Goal: Information Seeking & Learning: Learn about a topic

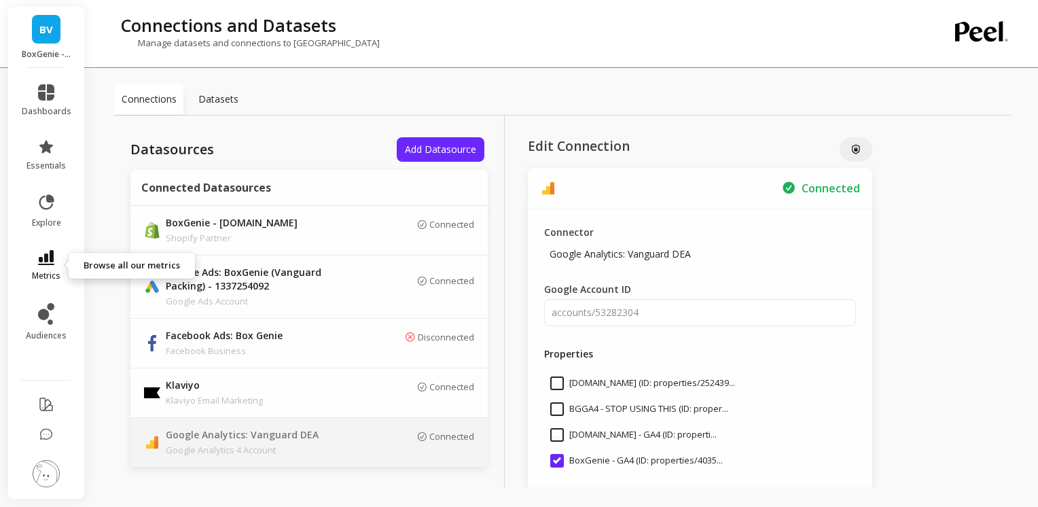
click at [48, 258] on icon at bounding box center [46, 257] width 16 height 15
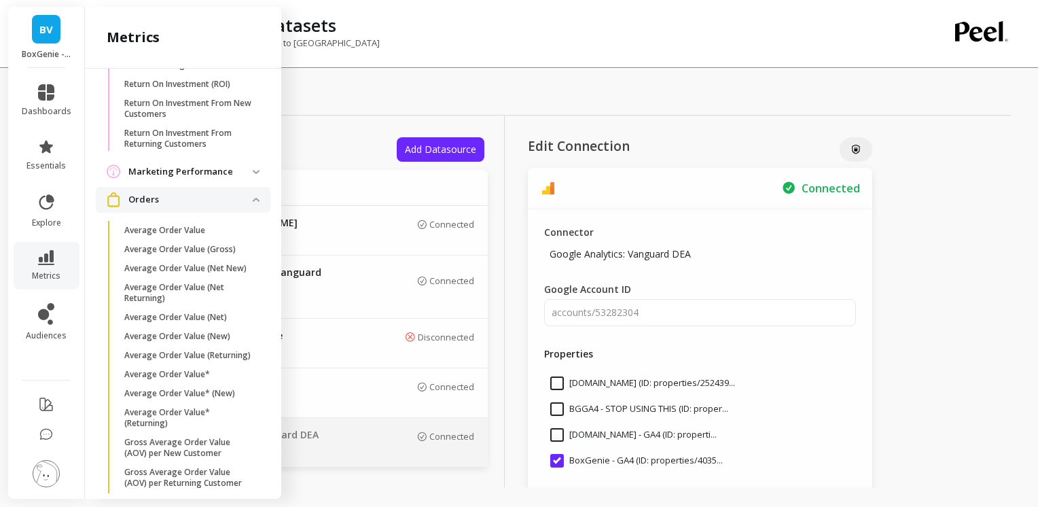
scroll to position [1484, 0]
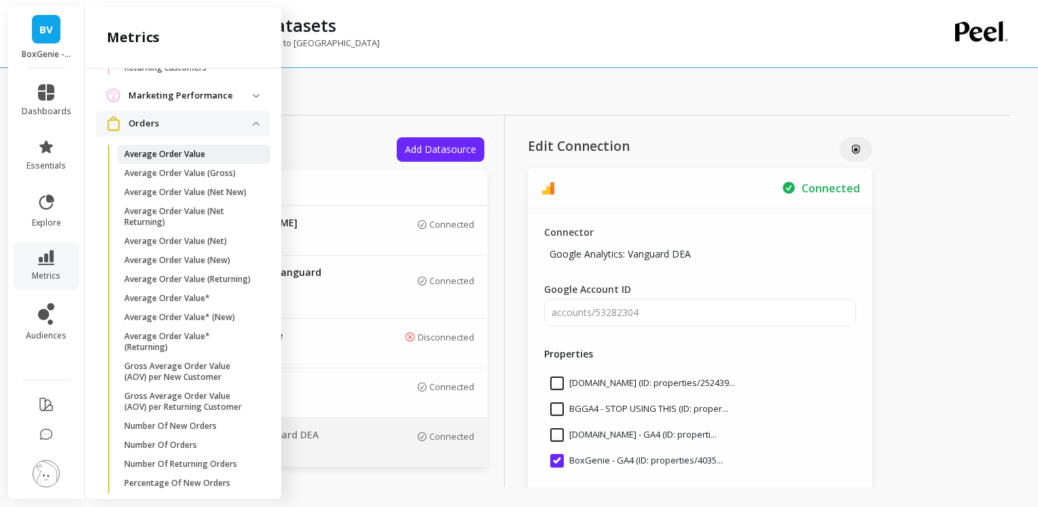
click at [152, 160] on p "Average Order Value" at bounding box center [164, 154] width 81 height 11
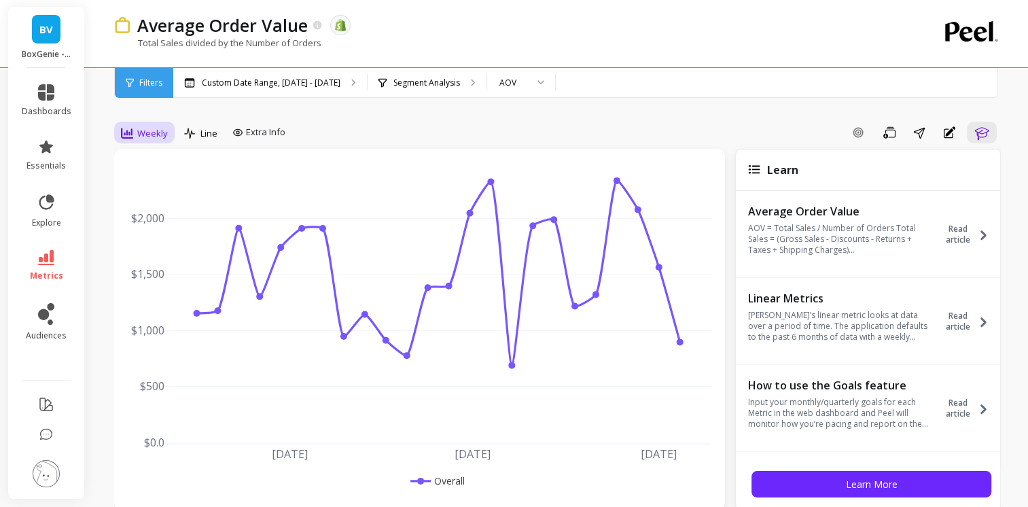
click at [158, 131] on span "Weekly" at bounding box center [152, 133] width 31 height 13
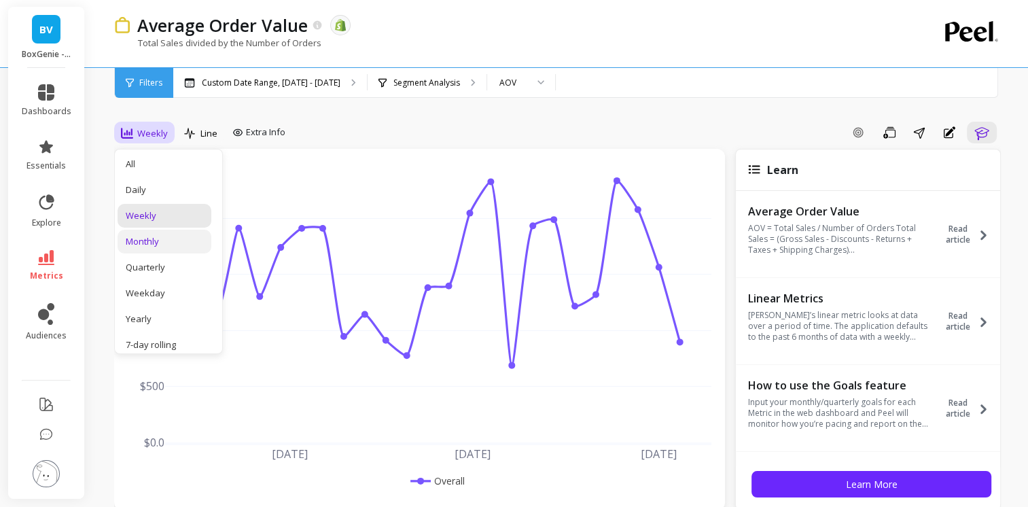
click at [145, 237] on div "Monthly" at bounding box center [164, 241] width 77 height 13
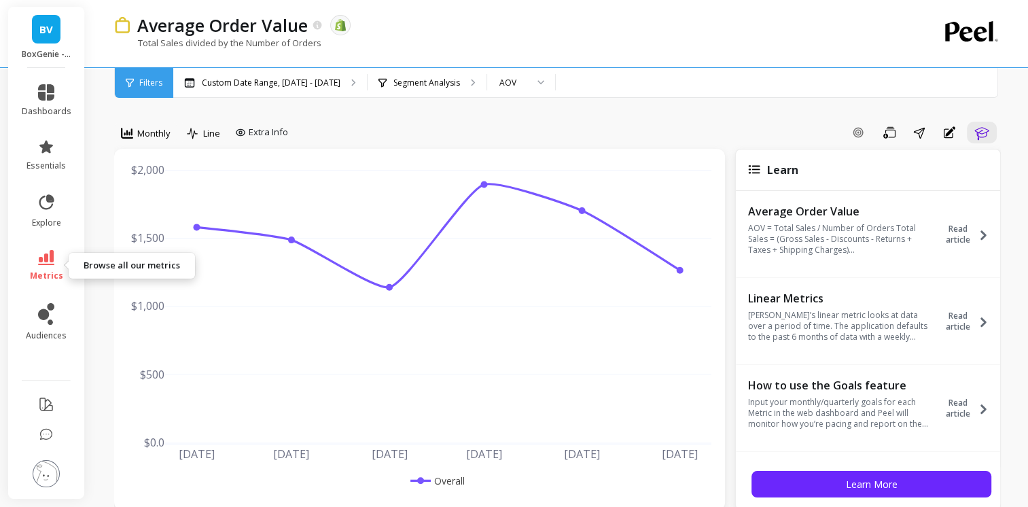
click at [57, 260] on link "metrics" at bounding box center [47, 265] width 50 height 31
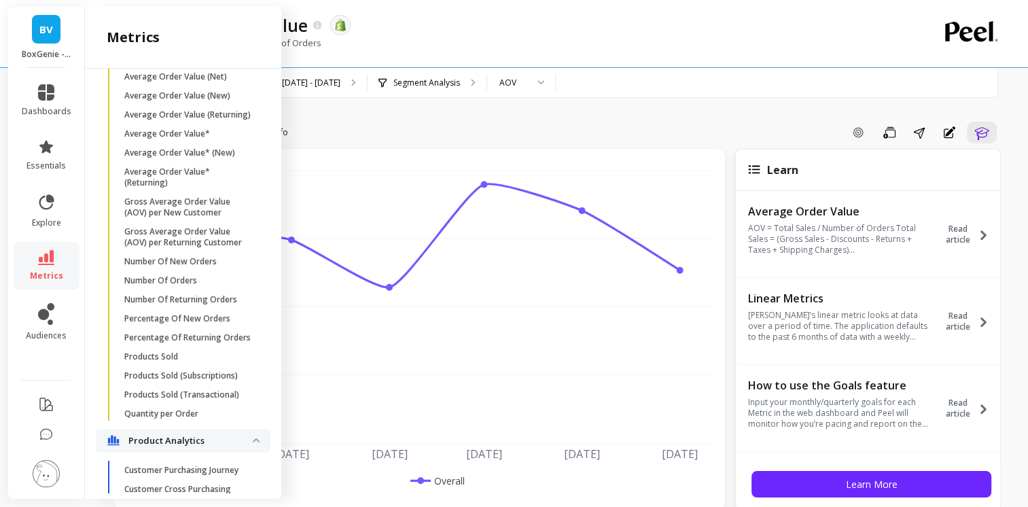
scroll to position [1658, 0]
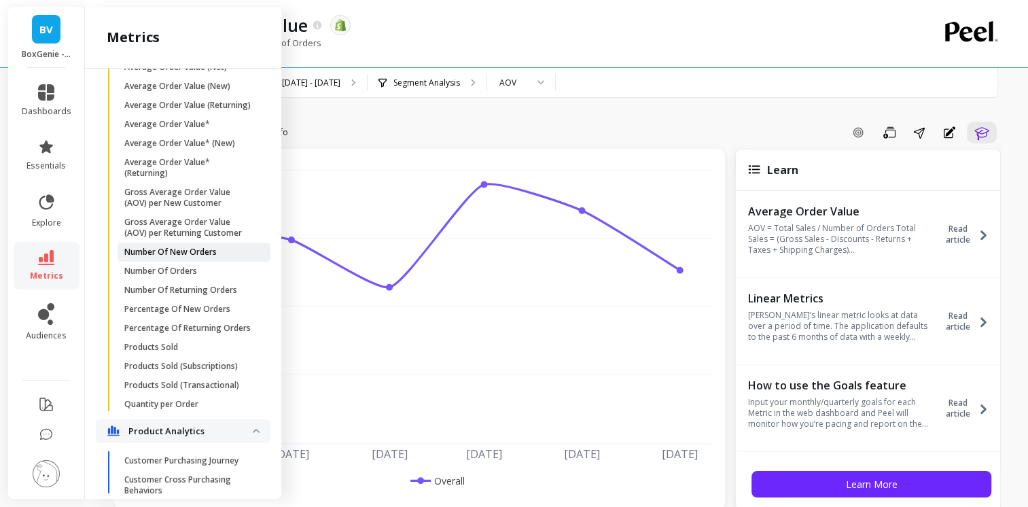
click at [179, 258] on p "Number Of New Orders" at bounding box center [170, 252] width 92 height 11
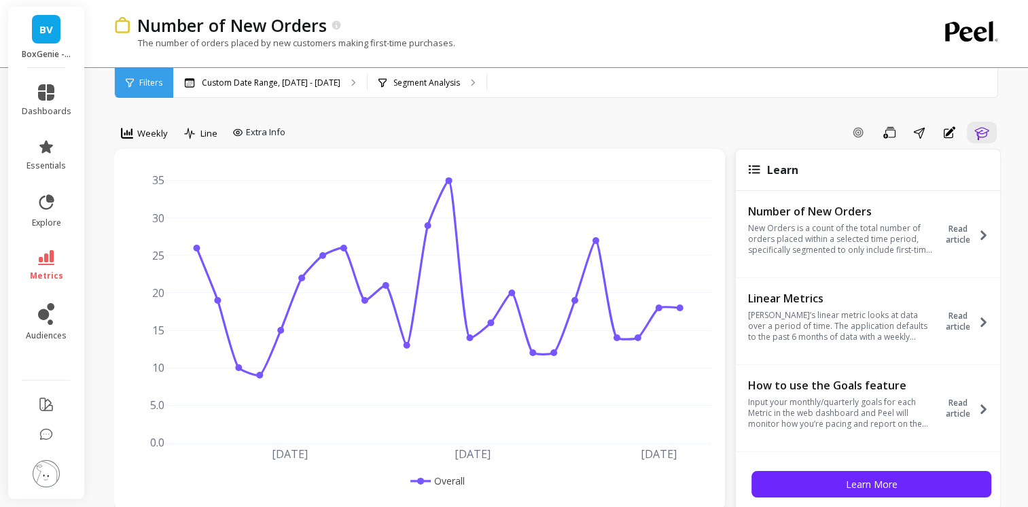
click at [155, 129] on span "Weekly" at bounding box center [152, 133] width 31 height 13
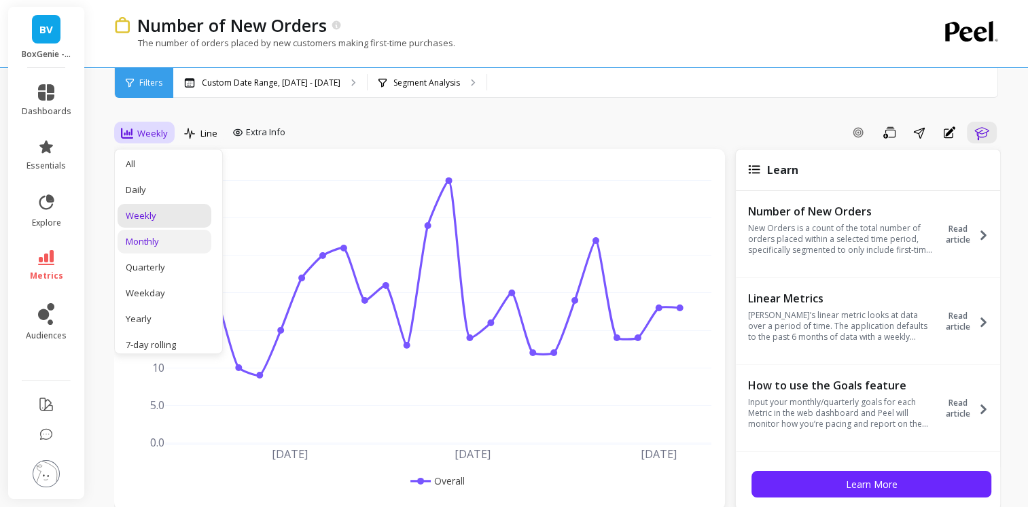
click at [145, 237] on div "Monthly" at bounding box center [164, 241] width 77 height 13
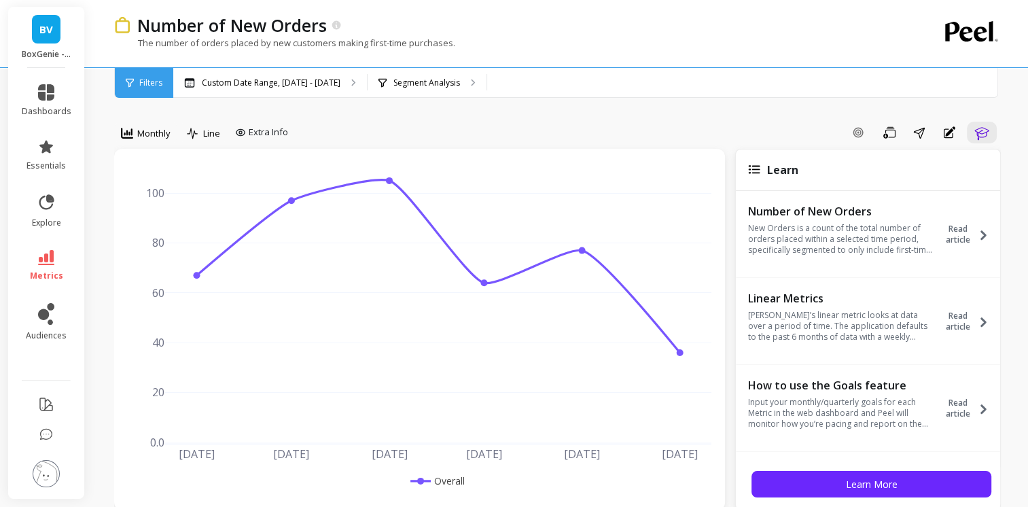
click at [54, 249] on li "metrics" at bounding box center [47, 266] width 66 height 48
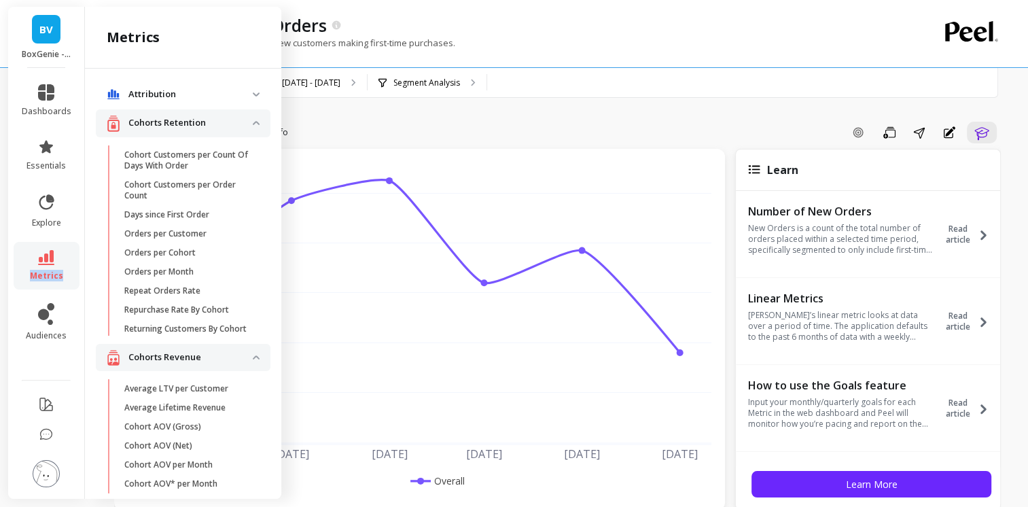
click at [54, 249] on li "metrics" at bounding box center [47, 266] width 66 height 48
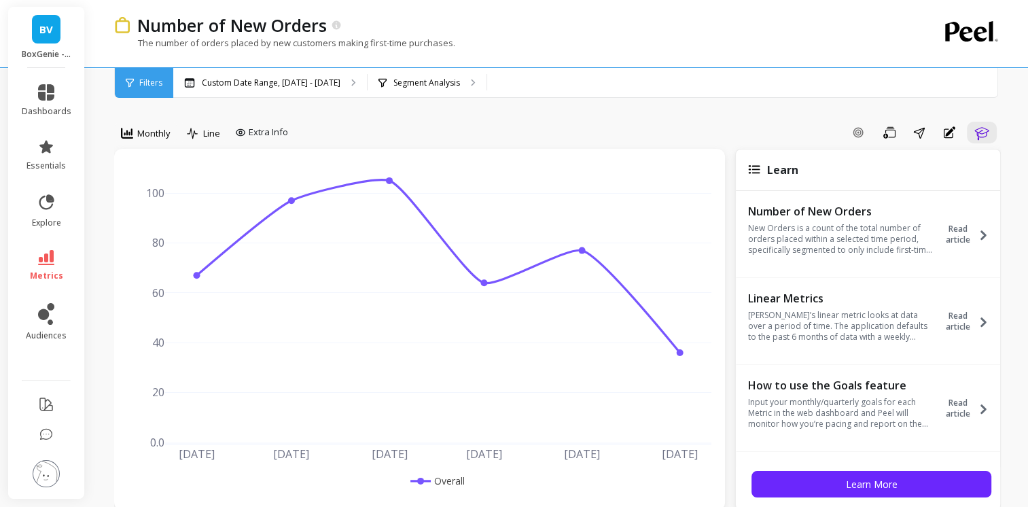
click at [54, 249] on li "metrics" at bounding box center [47, 266] width 66 height 48
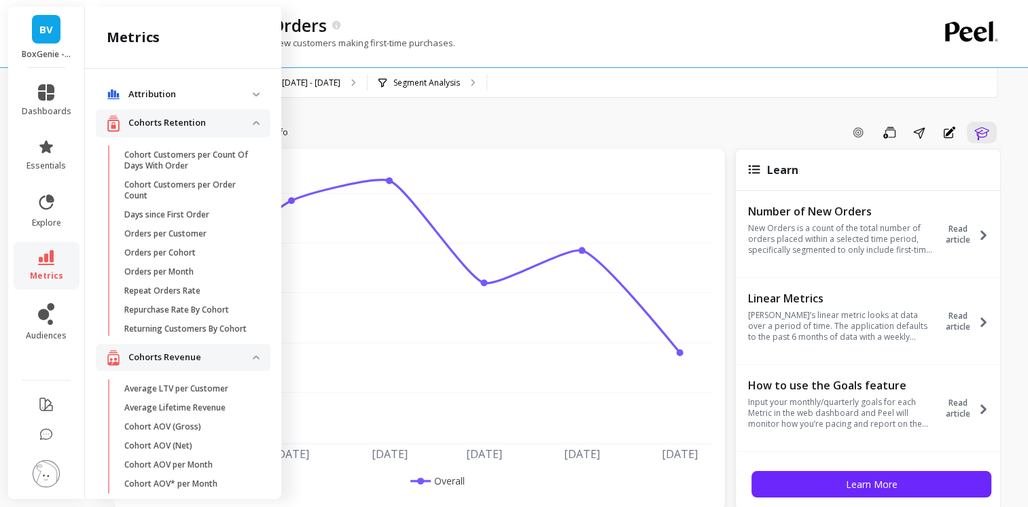
scroll to position [1658, 0]
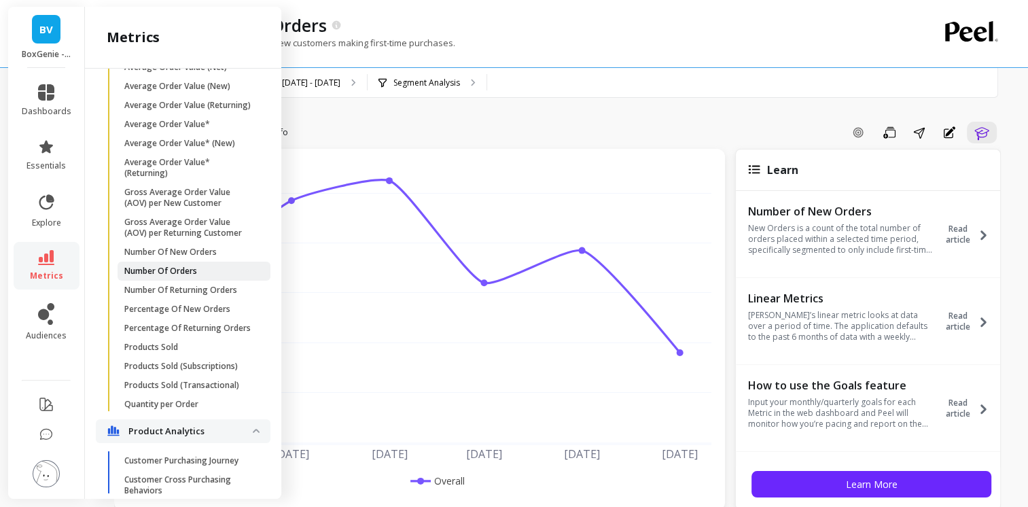
click at [188, 277] on p "Number Of Orders" at bounding box center [160, 271] width 73 height 11
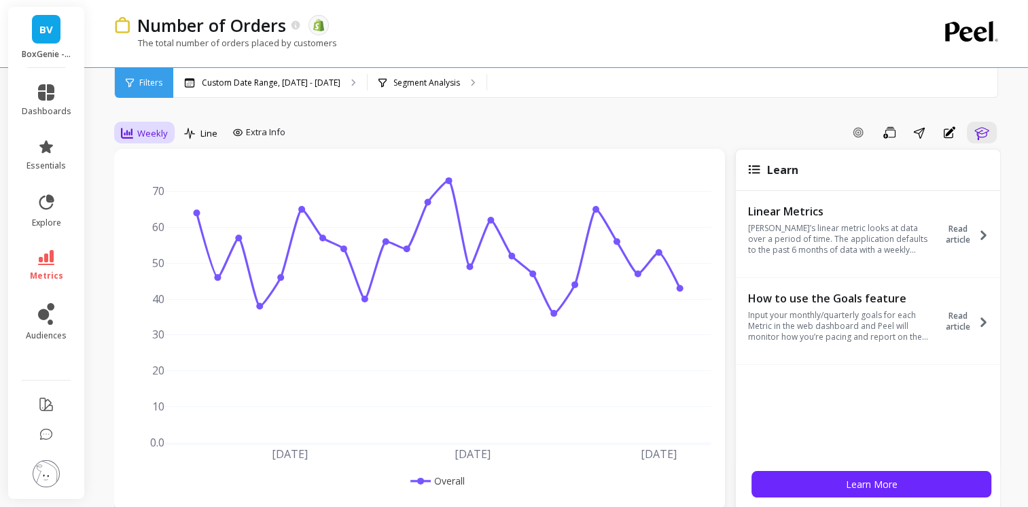
click at [144, 134] on span "Weekly" at bounding box center [152, 133] width 31 height 13
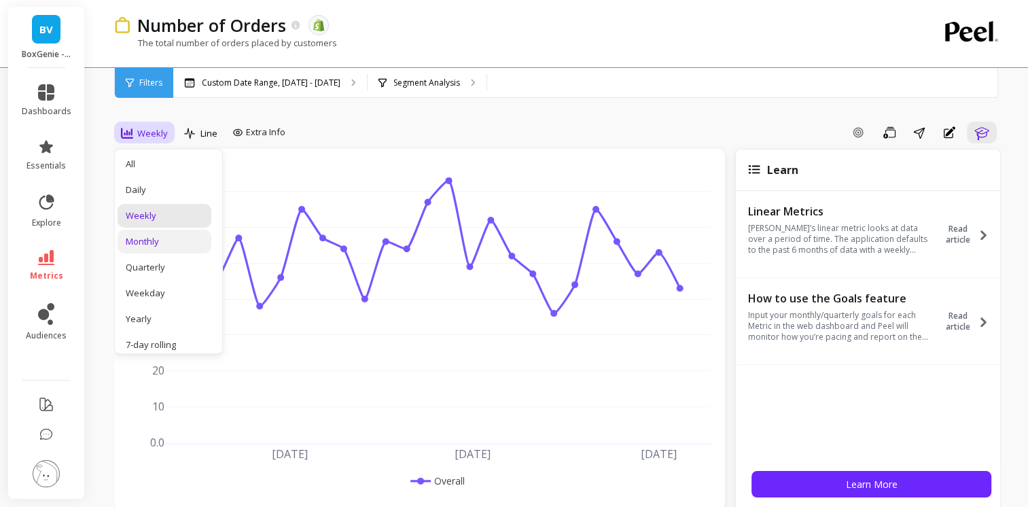
click at [156, 238] on div "Monthly" at bounding box center [164, 241] width 77 height 13
